Goal: Task Accomplishment & Management: Use online tool/utility

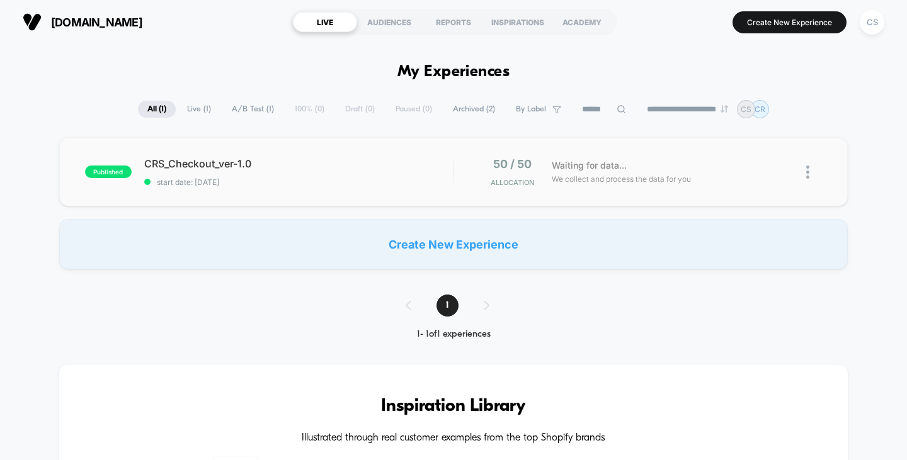
click at [236, 157] on span "CRS_Checkout_ver-1.0" at bounding box center [298, 163] width 309 height 13
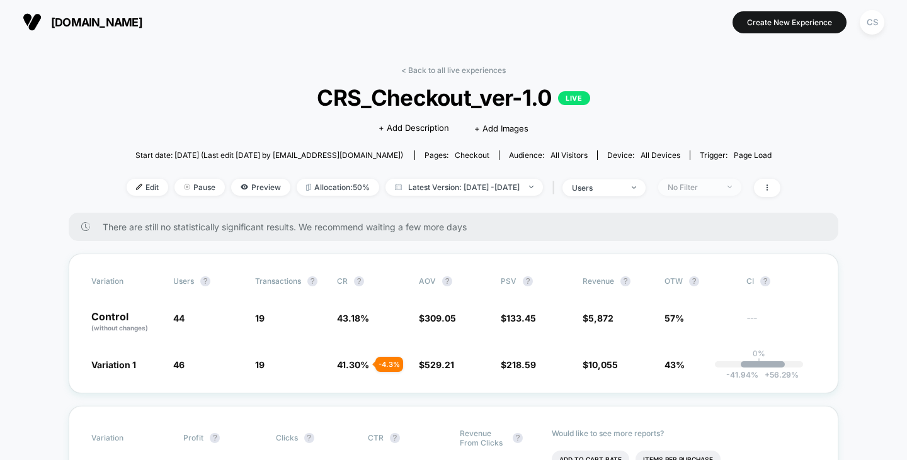
click at [691, 187] on div "No Filter" at bounding box center [692, 187] width 50 height 9
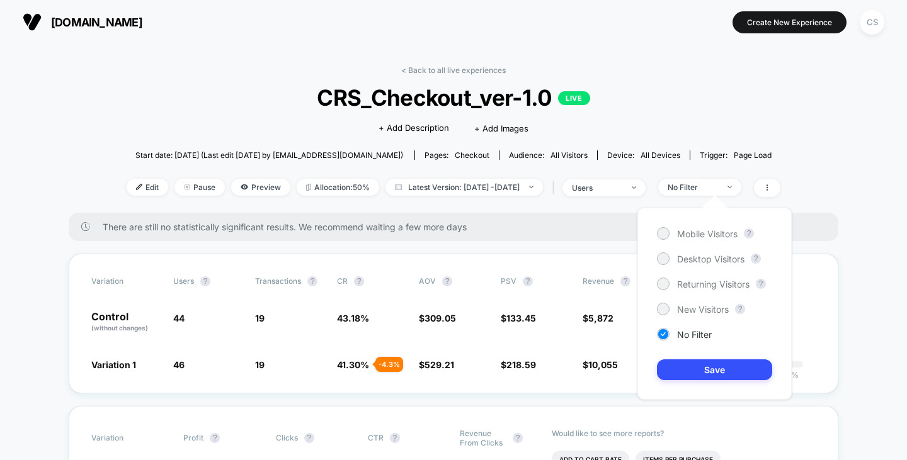
click at [694, 252] on div "Mobile Visitors ? Desktop Visitors ? Returning Visitors ? New Visitors ? No Fil…" at bounding box center [714, 304] width 154 height 192
click at [693, 258] on span "Desktop Visitors" at bounding box center [710, 259] width 67 height 11
click at [707, 373] on button "Save" at bounding box center [714, 370] width 115 height 21
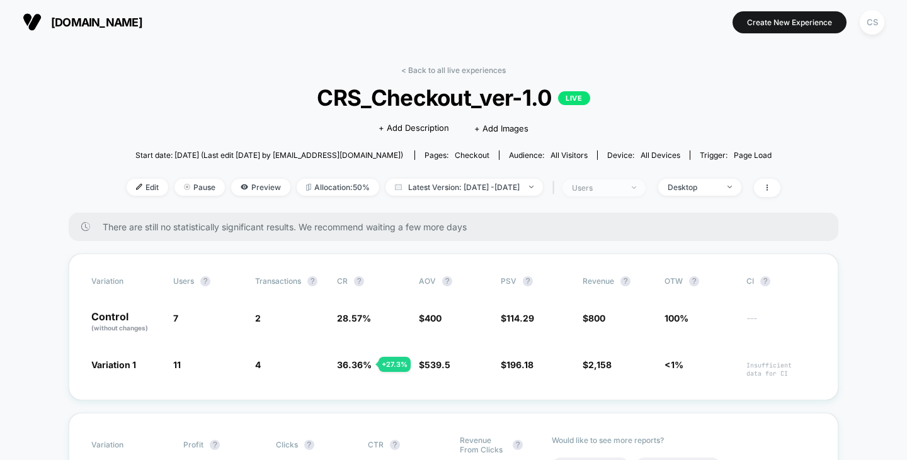
click at [606, 183] on div "users" at bounding box center [597, 187] width 50 height 9
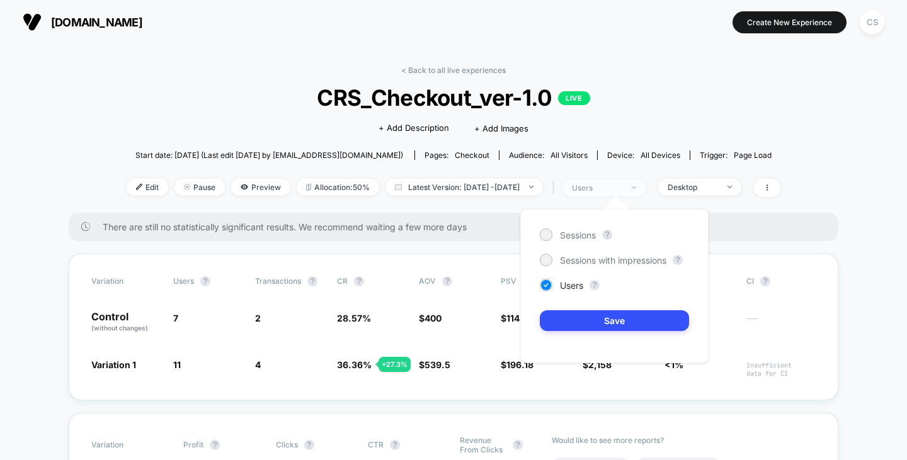
click at [616, 191] on div "users" at bounding box center [597, 187] width 50 height 9
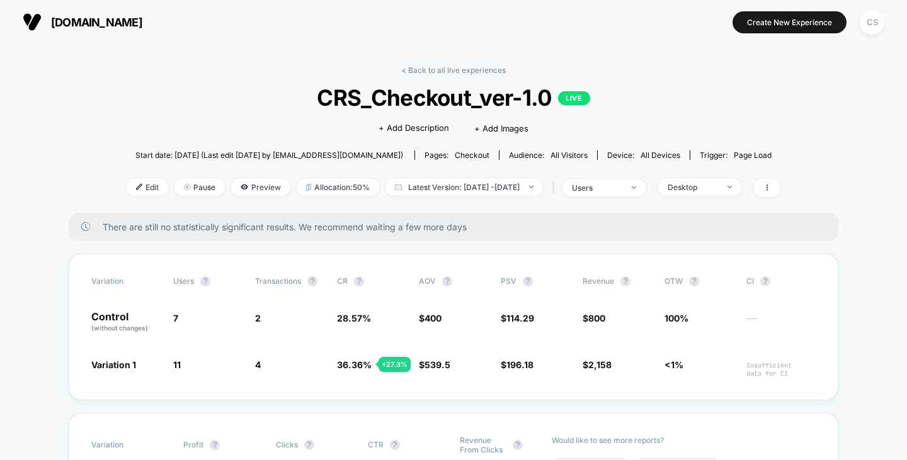
click at [577, 156] on span "All Visitors" at bounding box center [568, 155] width 37 height 9
click at [574, 153] on span "All Visitors" at bounding box center [568, 155] width 37 height 9
click at [727, 193] on span "Desktop" at bounding box center [699, 187] width 83 height 17
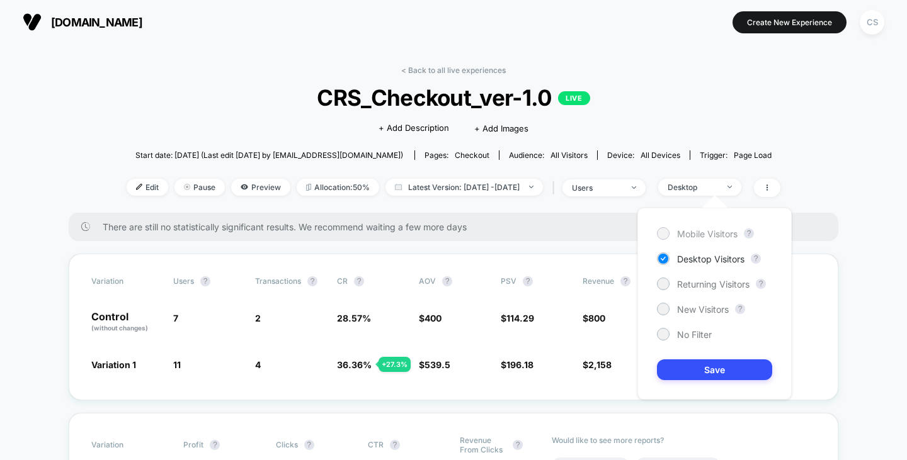
click at [703, 234] on span "Mobile Visitors" at bounding box center [707, 234] width 60 height 11
click at [704, 370] on button "Save" at bounding box center [714, 370] width 115 height 21
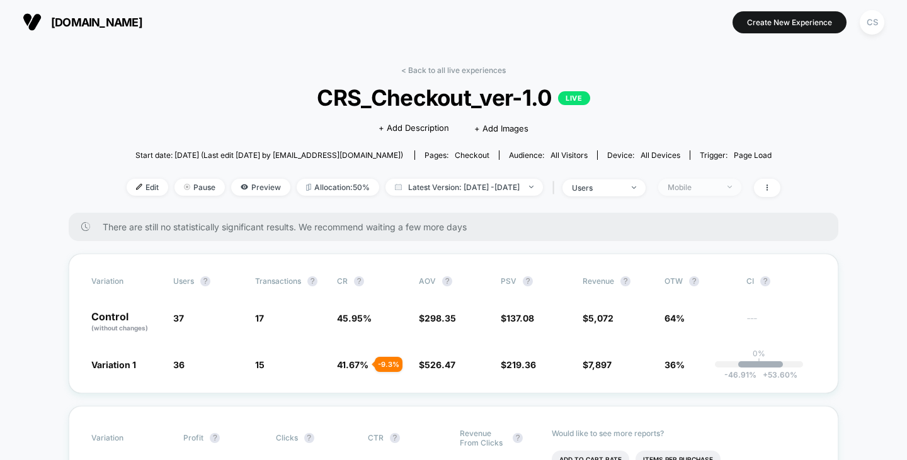
click at [713, 188] on div "Mobile" at bounding box center [692, 187] width 50 height 9
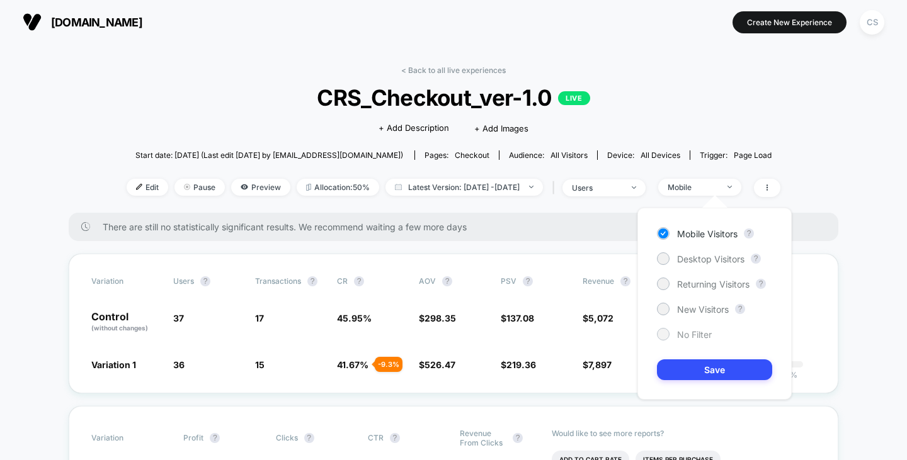
click at [691, 334] on span "No Filter" at bounding box center [694, 334] width 35 height 11
click at [700, 371] on button "Save" at bounding box center [714, 370] width 115 height 21
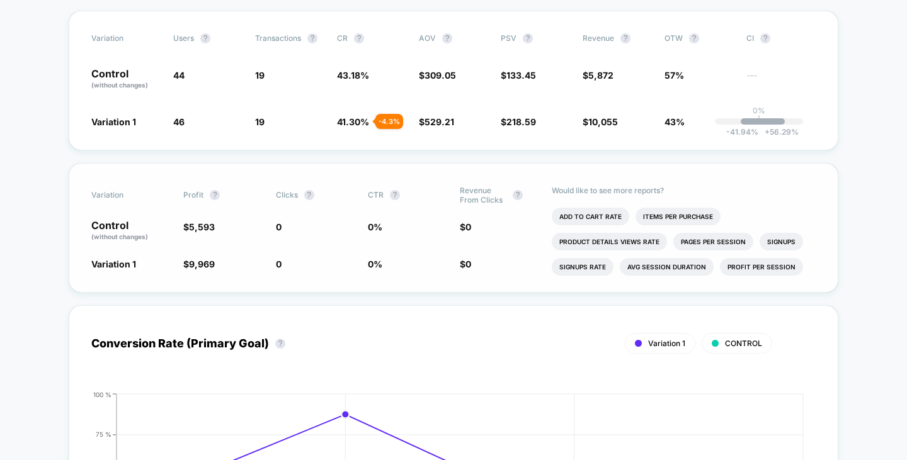
scroll to position [252, 0]
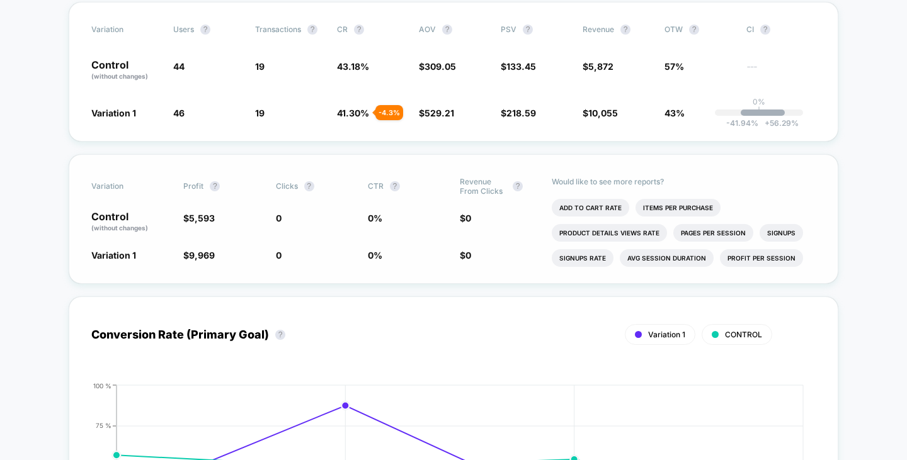
click at [506, 266] on div "Variation Profit ? Clicks ? CTR ? Revenue From Clicks ? Control (without change…" at bounding box center [454, 219] width 770 height 130
click at [506, 264] on div "Variation Profit ? Clicks ? CTR ? Revenue From Clicks ? Control (without change…" at bounding box center [454, 219] width 770 height 130
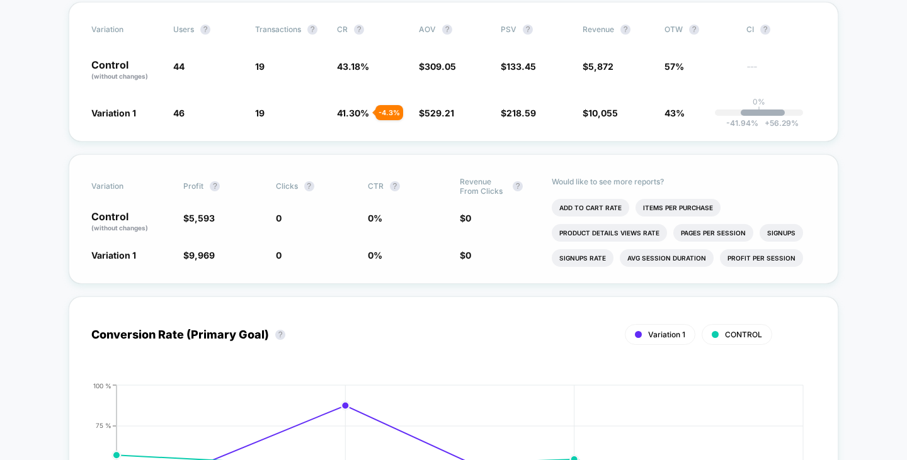
click at [506, 264] on div "Variation Profit ? Clicks ? CTR ? Revenue From Clicks ? Control (without change…" at bounding box center [454, 219] width 770 height 130
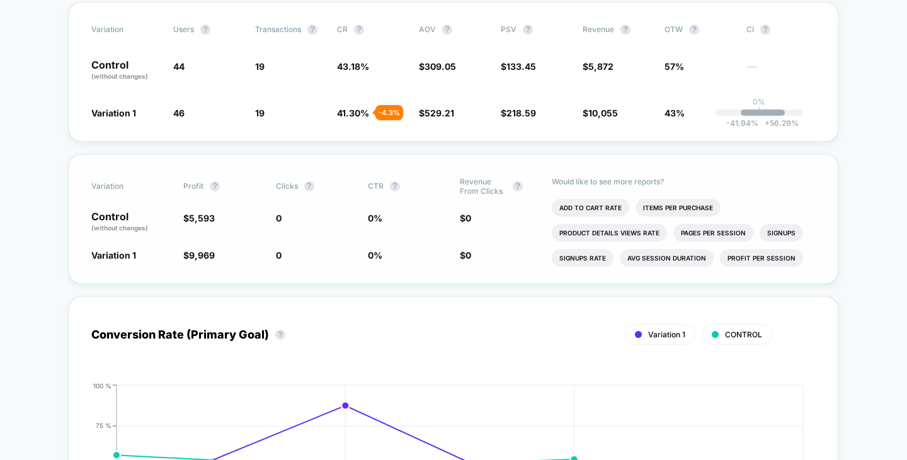
click at [506, 264] on div "Variation Profit ? Clicks ? CTR ? Revenue From Clicks ? Control (without change…" at bounding box center [454, 219] width 770 height 130
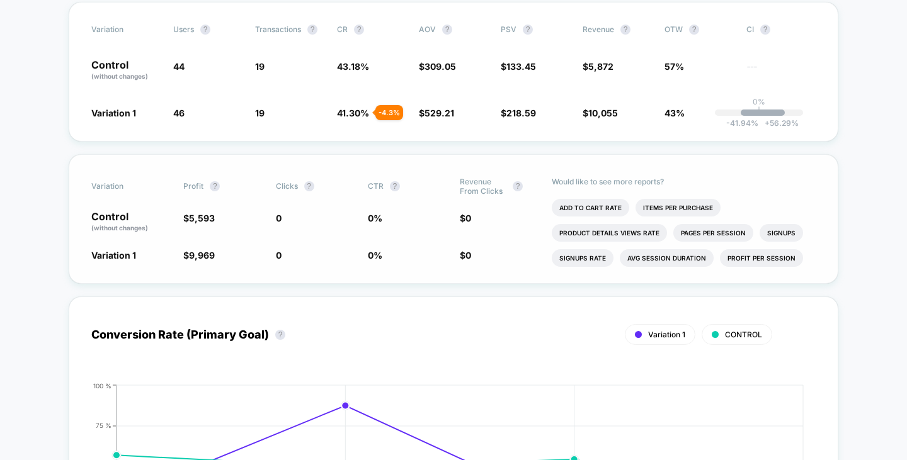
click at [506, 264] on div "Variation Profit ? Clicks ? CTR ? Revenue From Clicks ? Control (without change…" at bounding box center [454, 219] width 770 height 130
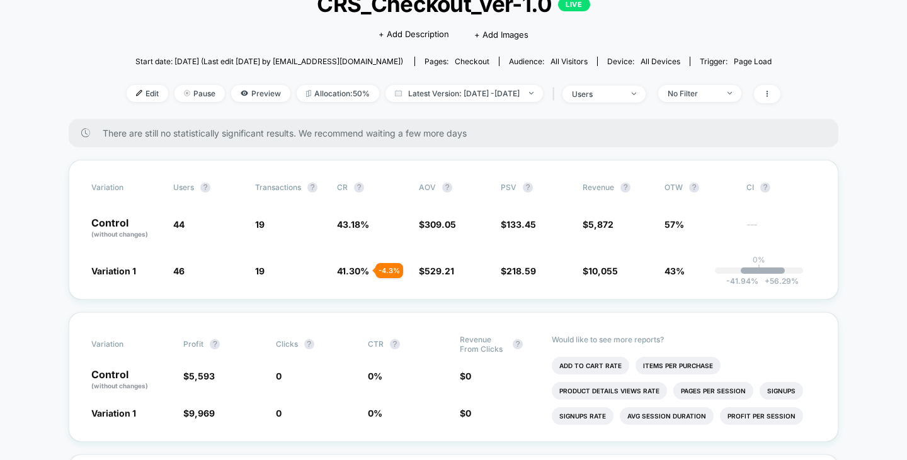
scroll to position [0, 0]
